Goal: Information Seeking & Learning: Learn about a topic

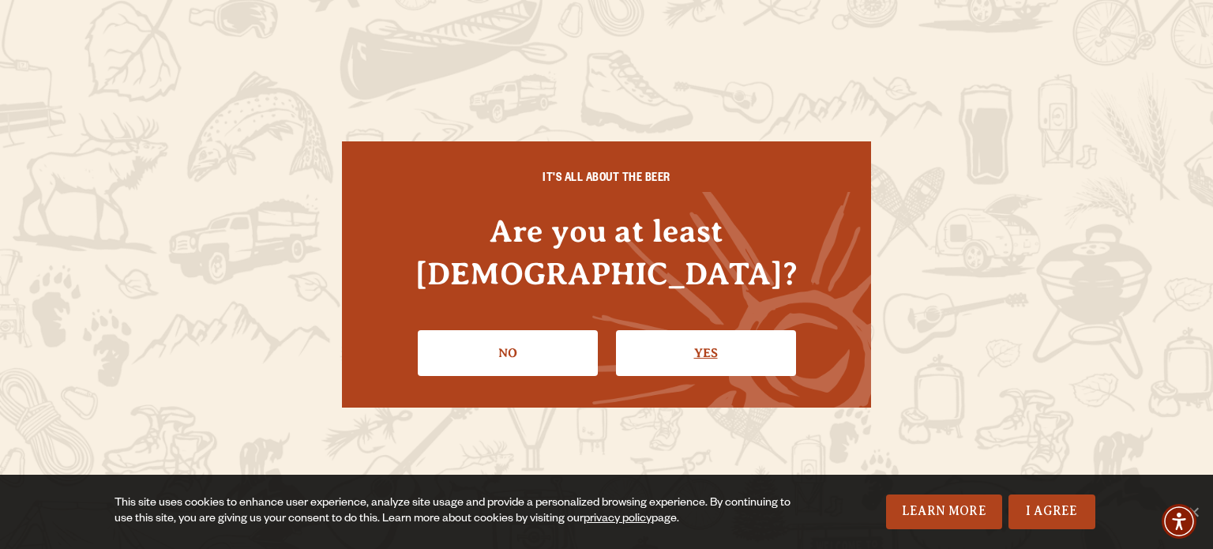
click at [663, 330] on link "Yes" at bounding box center [706, 353] width 180 height 46
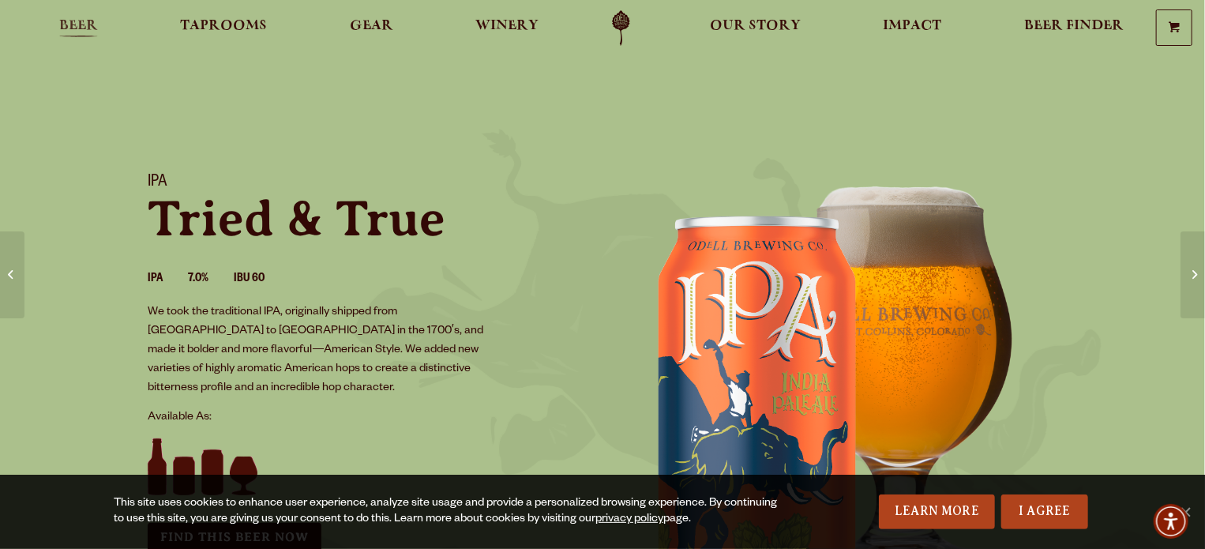
click at [70, 21] on span "Beer" at bounding box center [78, 26] width 39 height 13
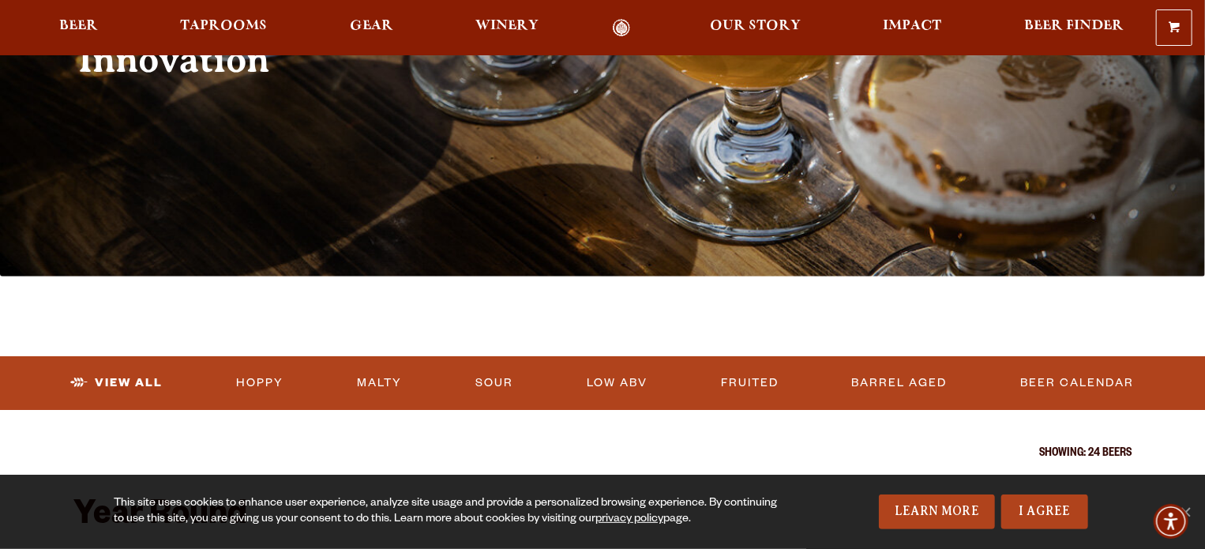
scroll to position [316, 0]
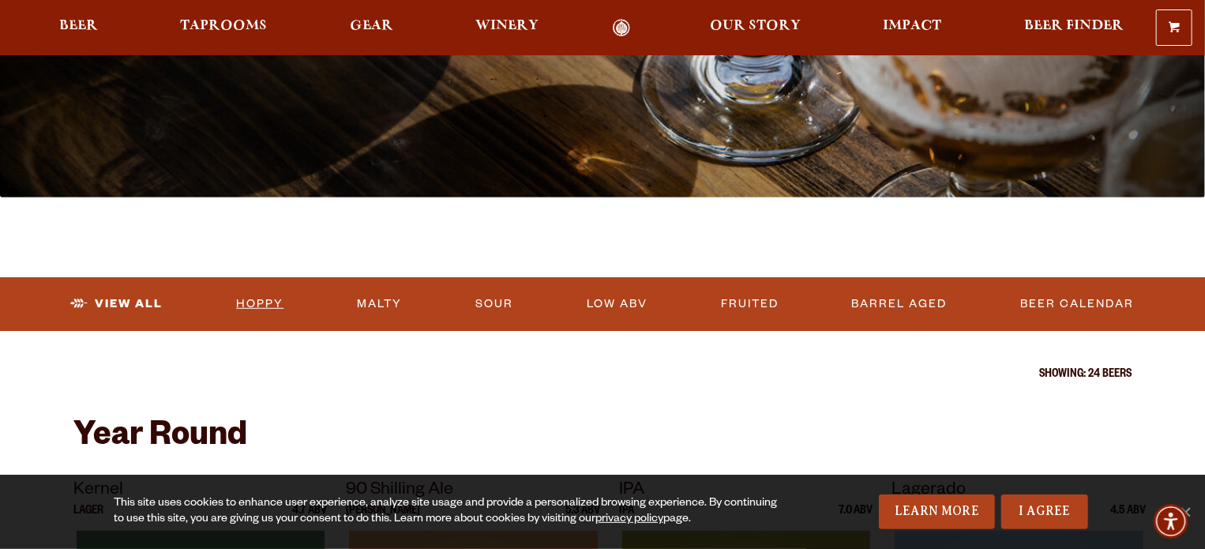
click at [246, 318] on link "Hoppy" at bounding box center [260, 304] width 60 height 36
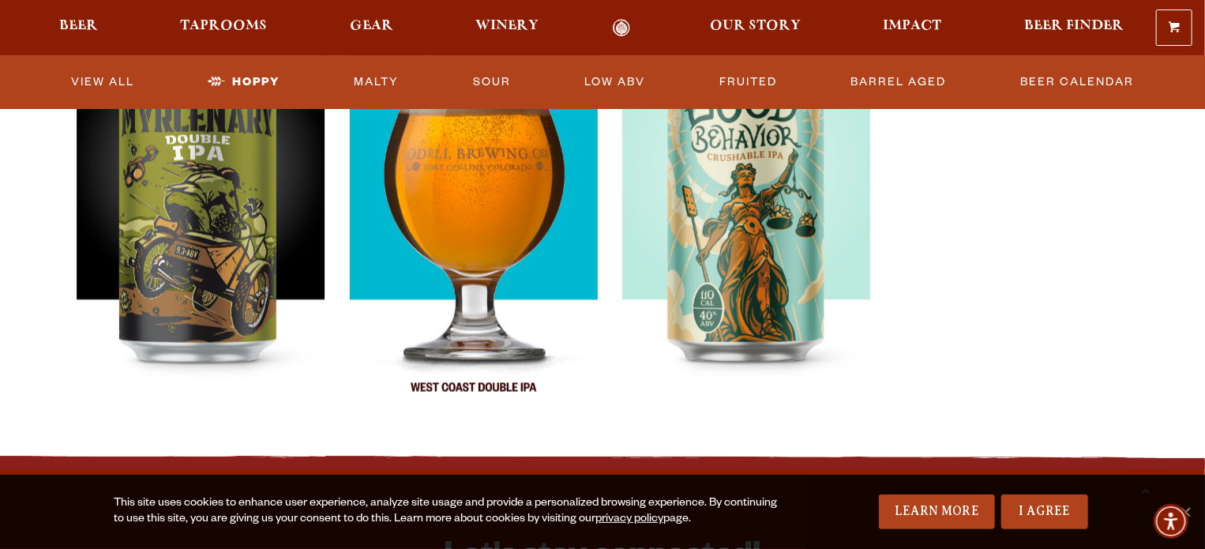
scroll to position [1185, 0]
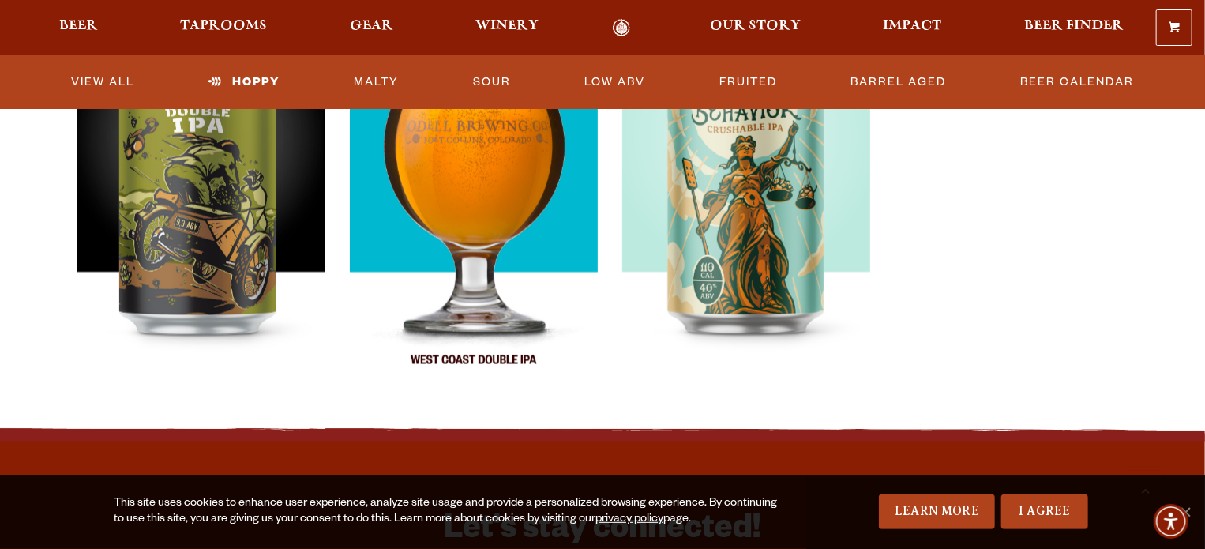
click at [453, 275] on img at bounding box center [473, 198] width 248 height 395
